Goal: Download file/media

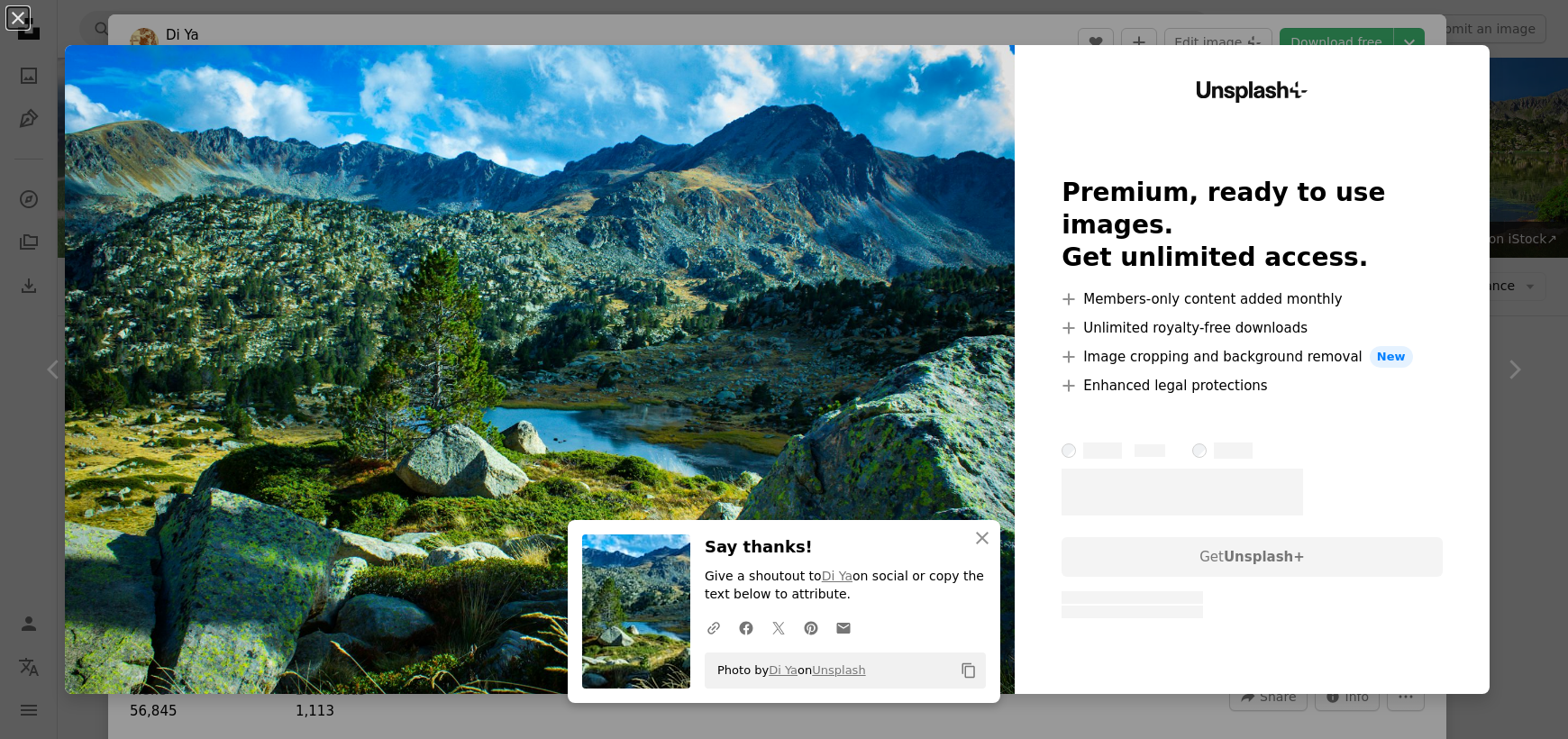
scroll to position [1893, 0]
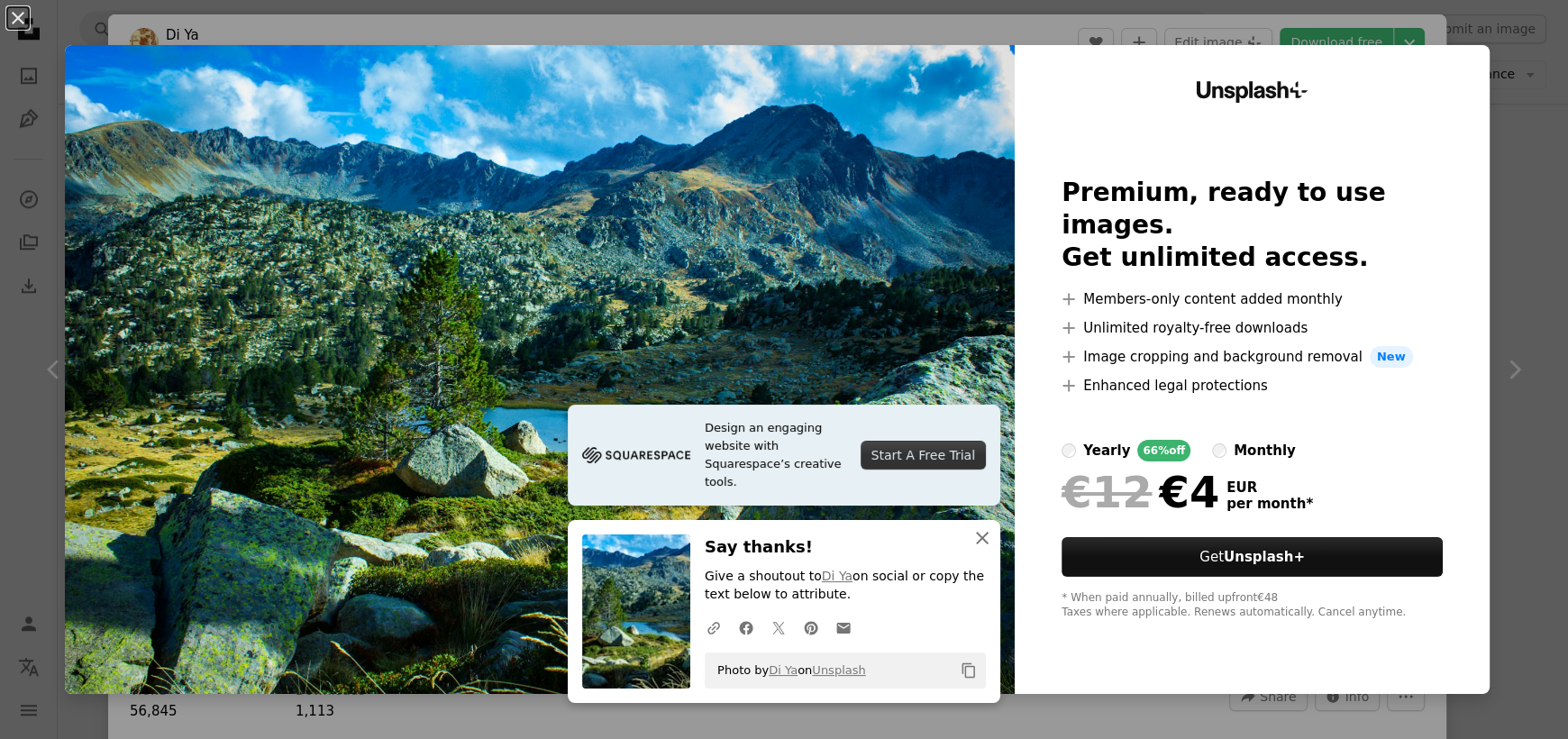
click at [973, 535] on icon "An X shape" at bounding box center [982, 537] width 21 height 21
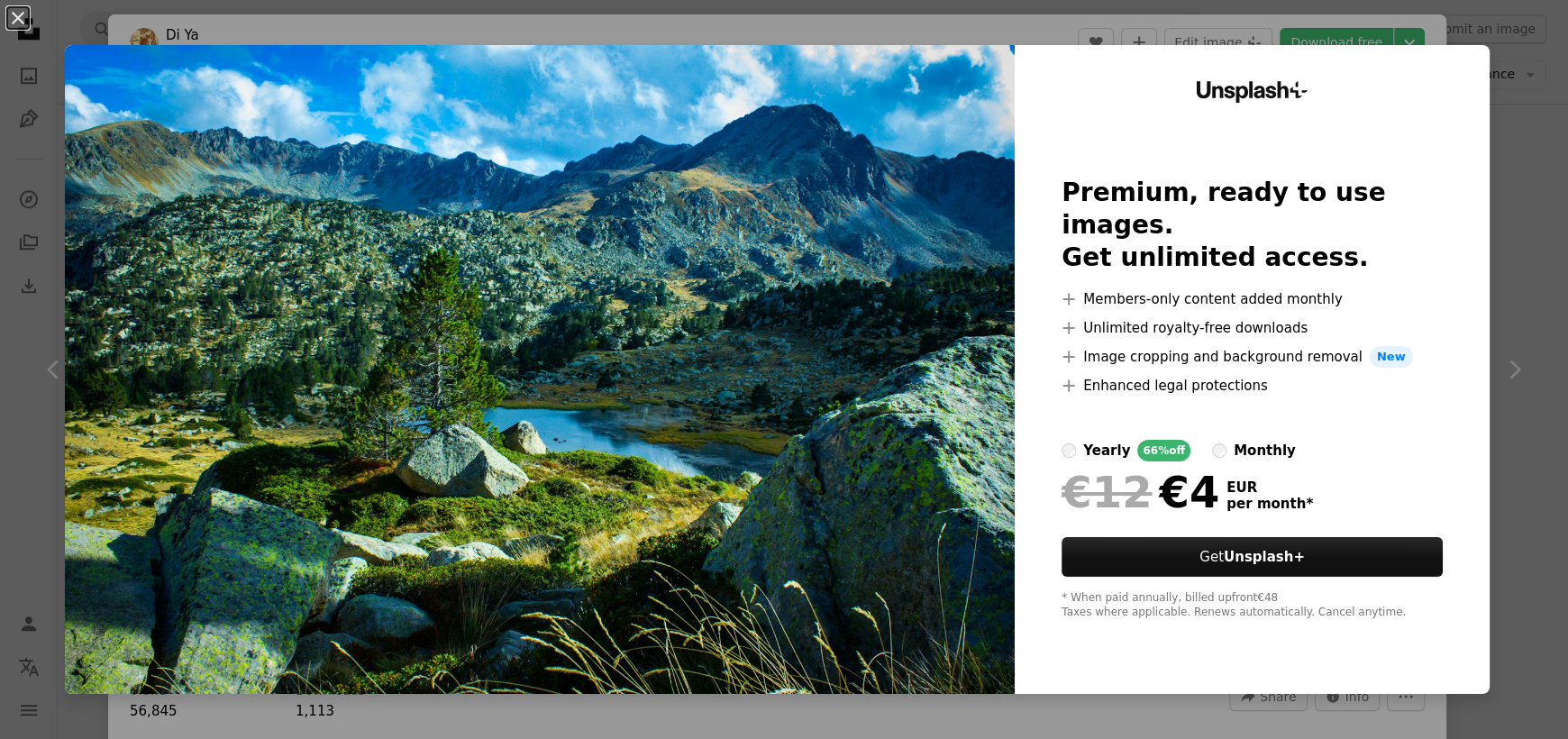
click at [1501, 38] on div "An X shape Unsplash+ Premium, ready to use images. Get unlimited access. A plus…" at bounding box center [784, 369] width 1568 height 739
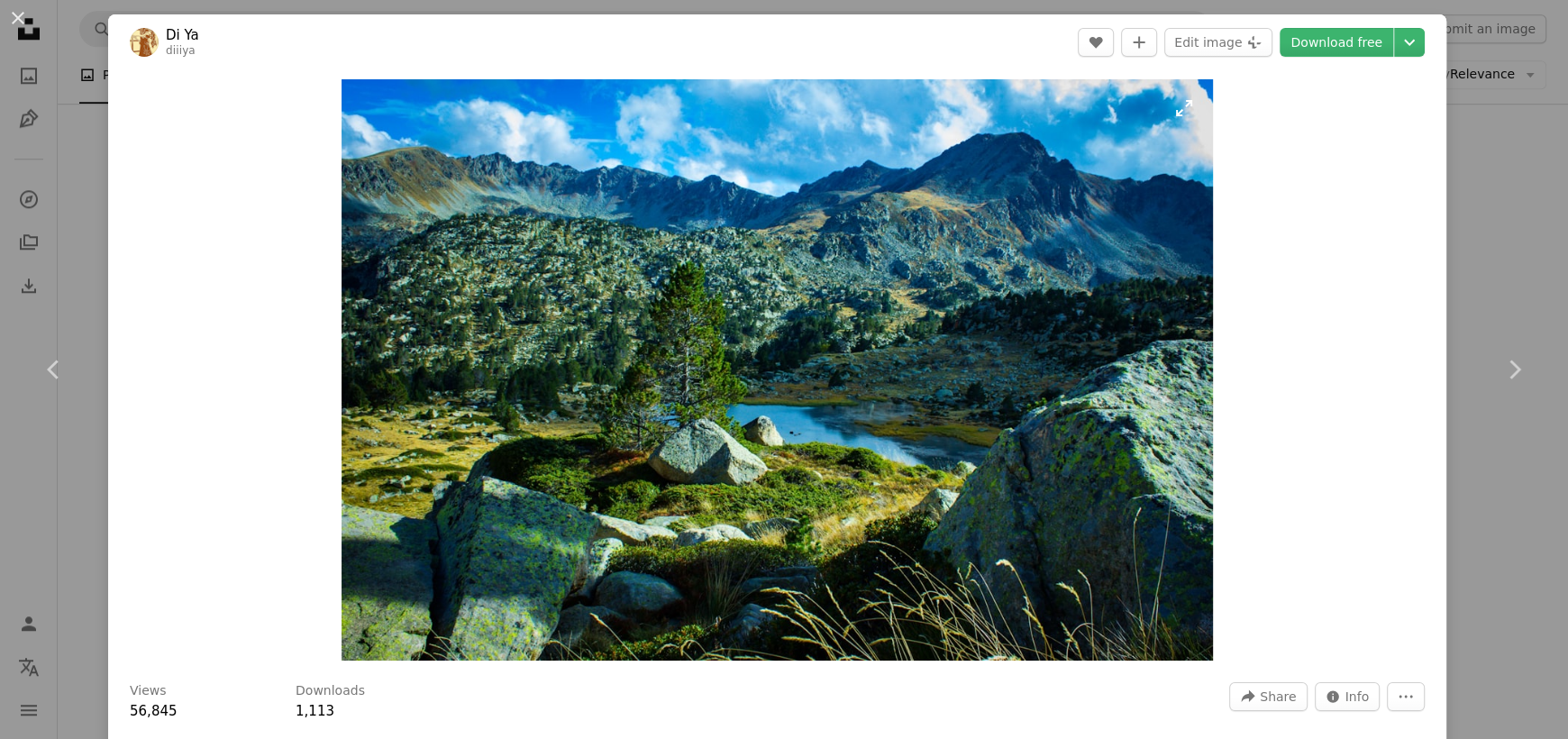
click at [785, 194] on img "Zoom in on this image" at bounding box center [778, 370] width 872 height 582
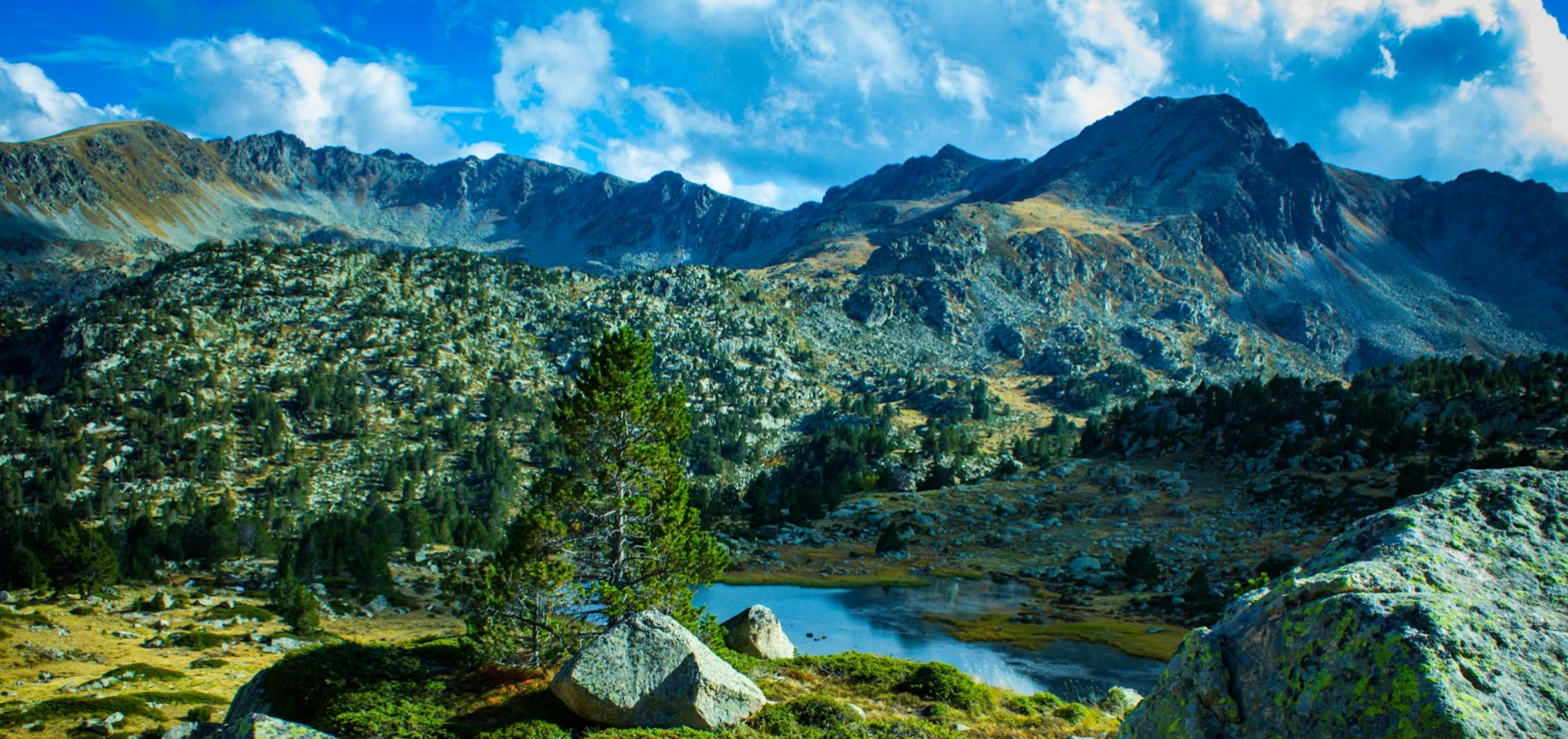
scroll to position [144, 0]
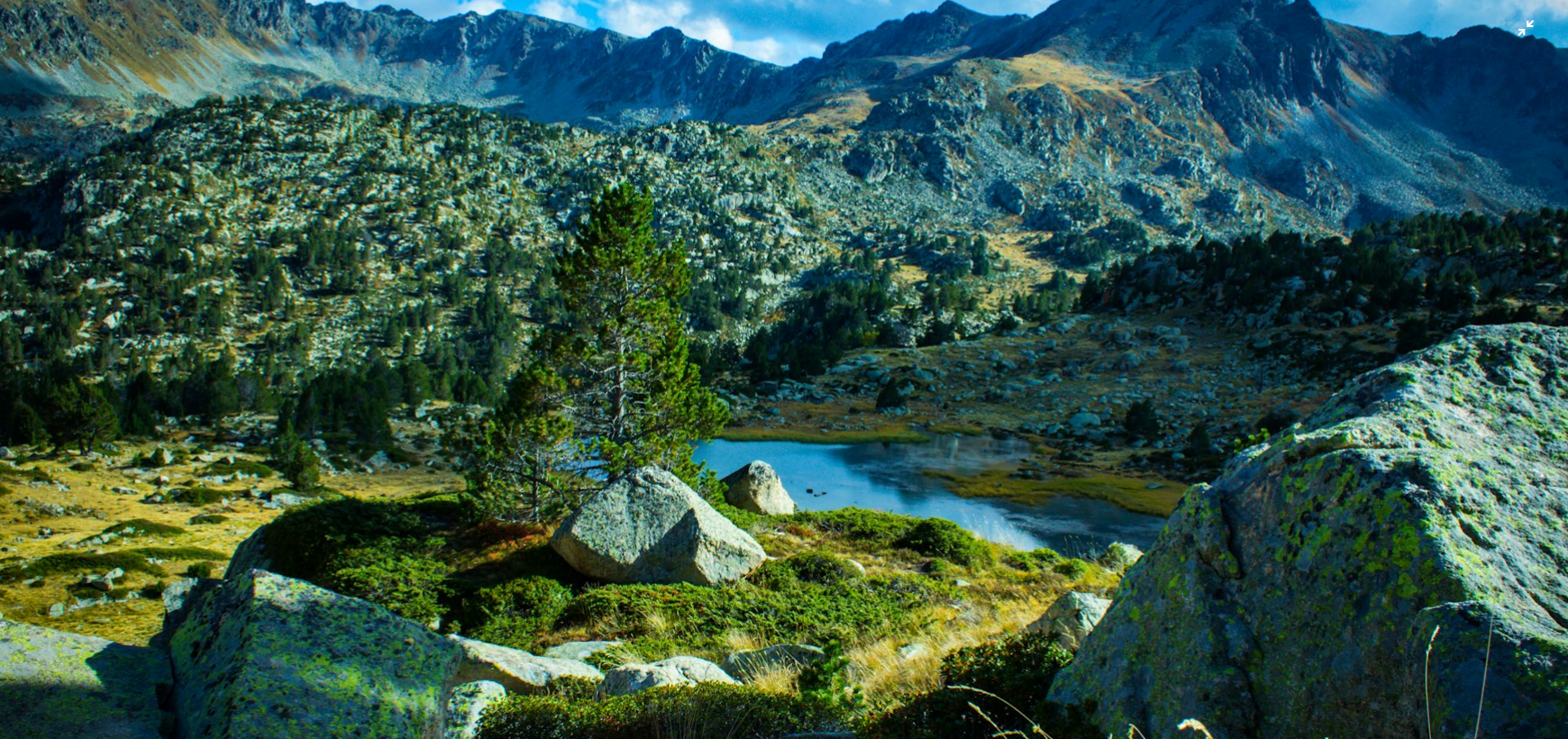
click at [785, 194] on img "Zoom out on this image" at bounding box center [784, 378] width 1570 height 1047
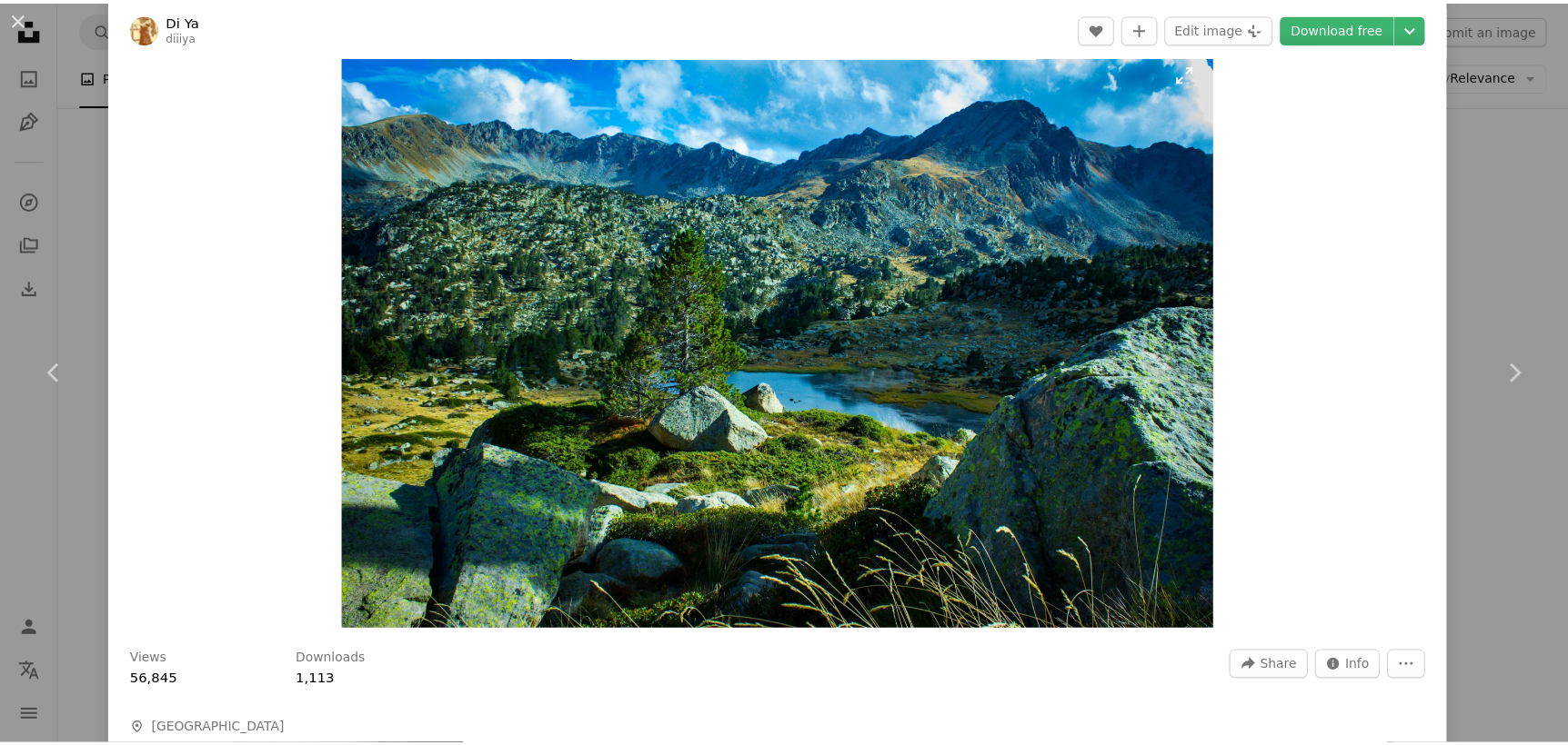
scroll to position [0, 0]
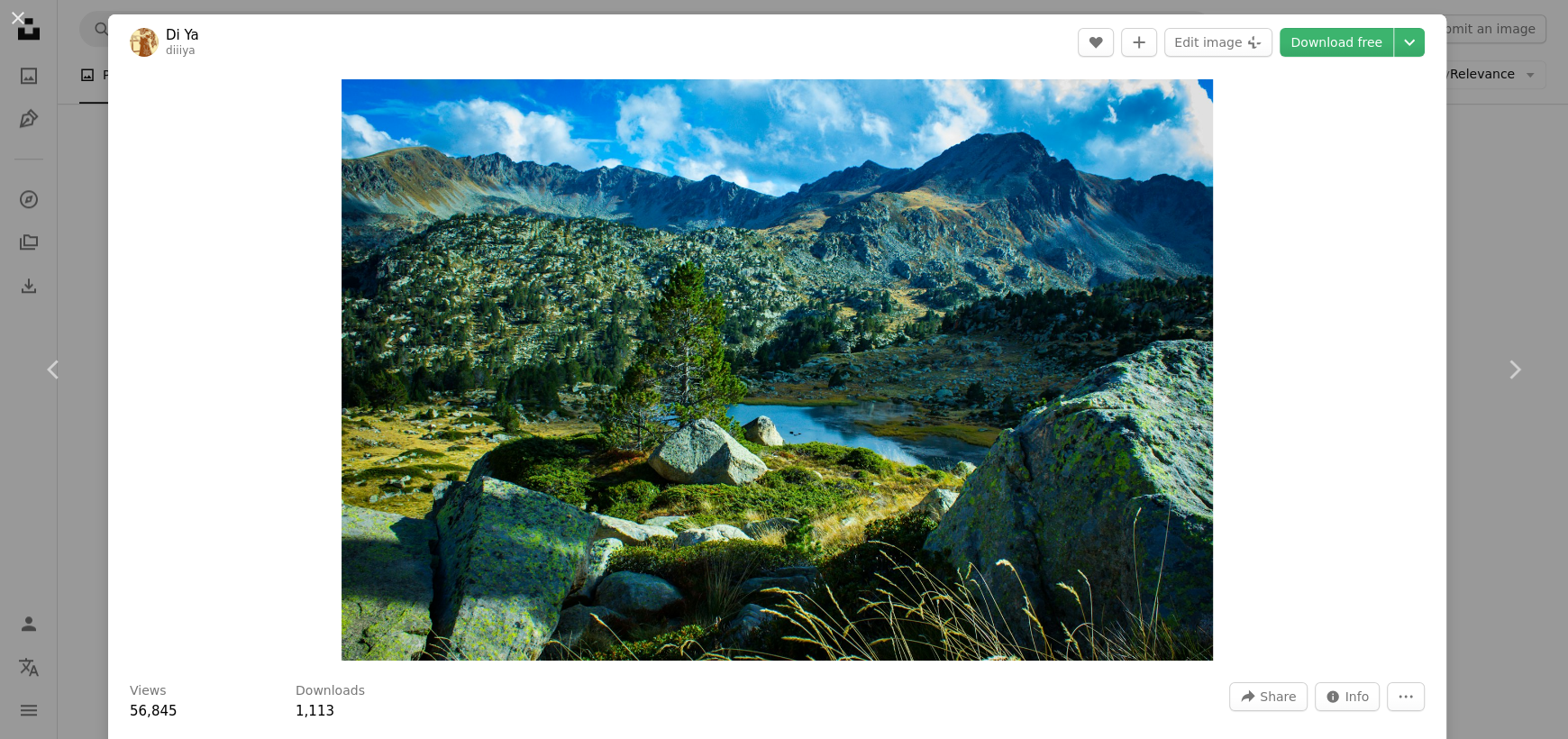
click at [1449, 185] on div "An X shape Chevron left Chevron right Di Ya diiiya A heart A plus sign Edit ima…" at bounding box center [784, 369] width 1568 height 739
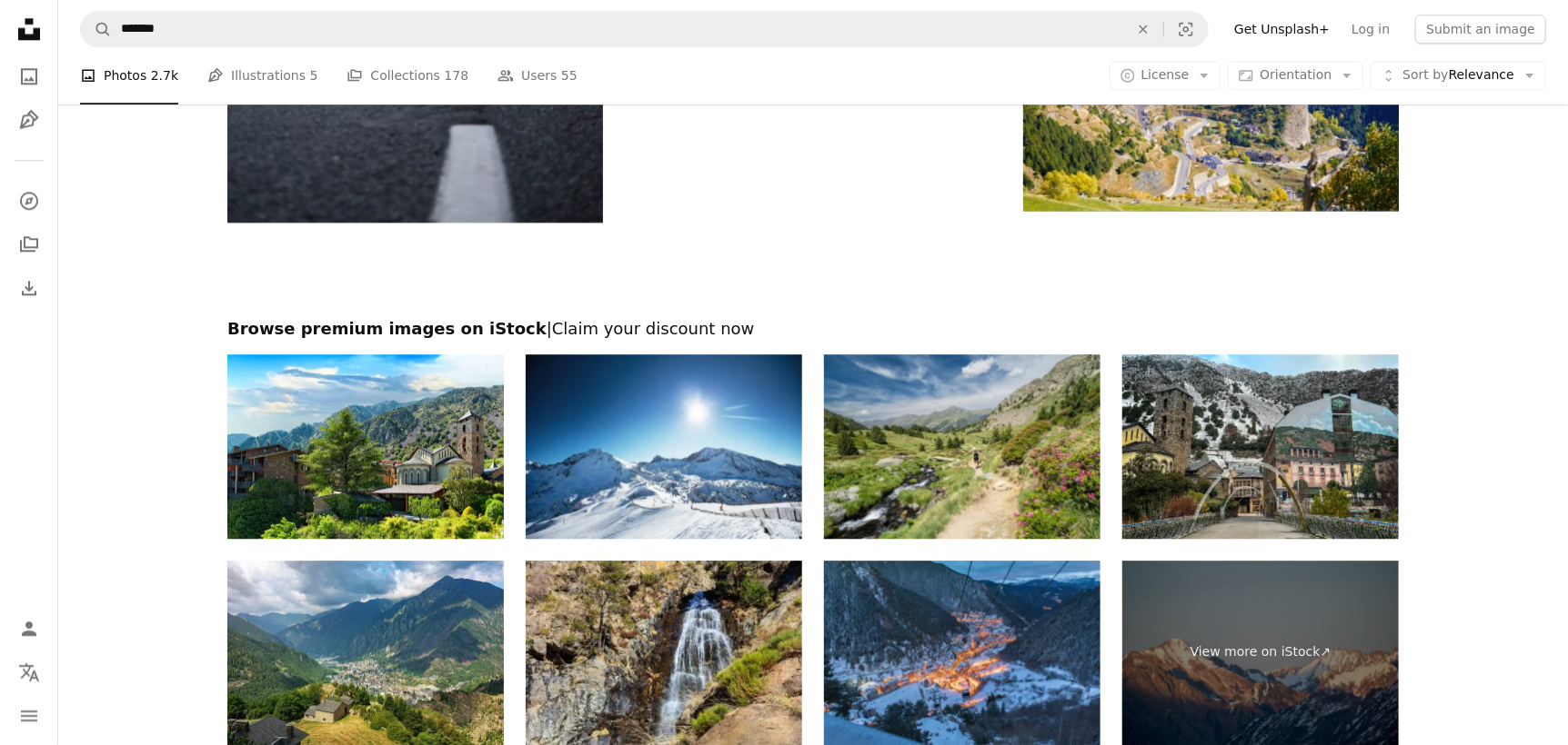
scroll to position [3181, 0]
